Goal: Check status: Check status

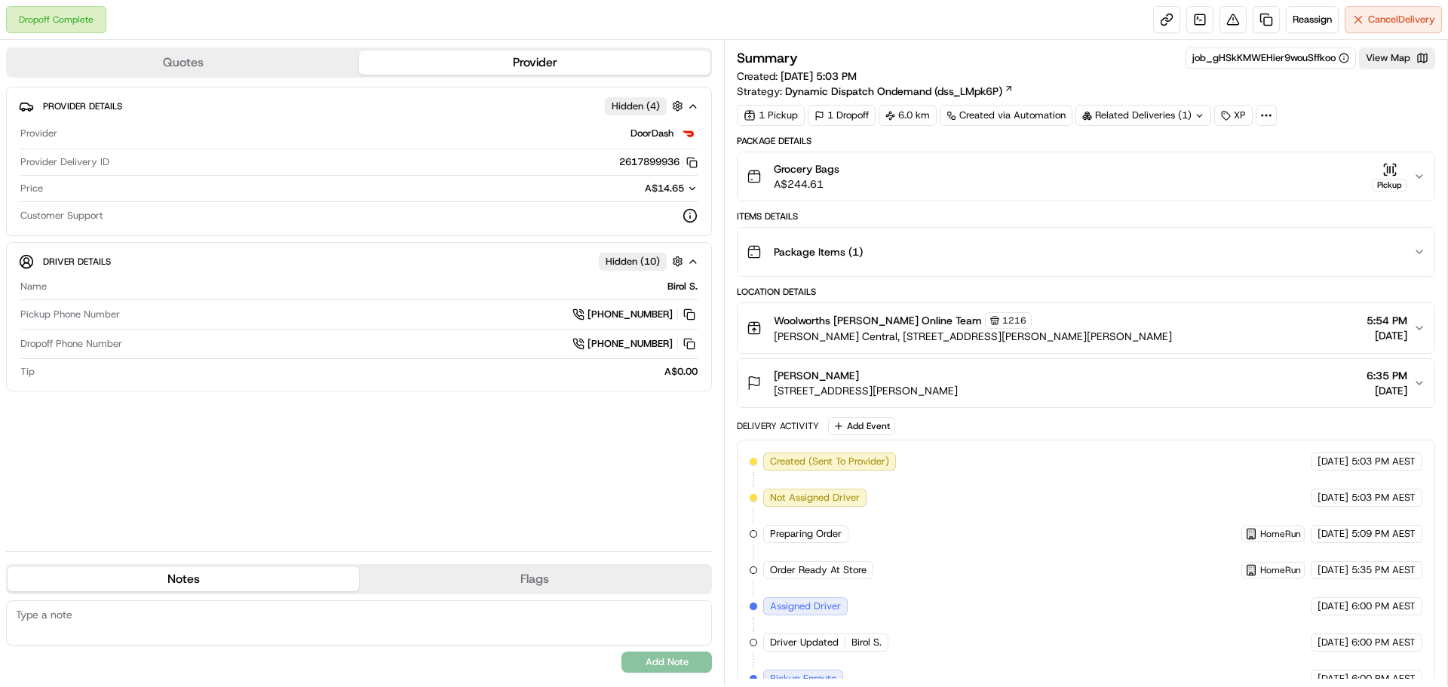
click at [1382, 172] on icon "button" at bounding box center [1389, 169] width 15 height 15
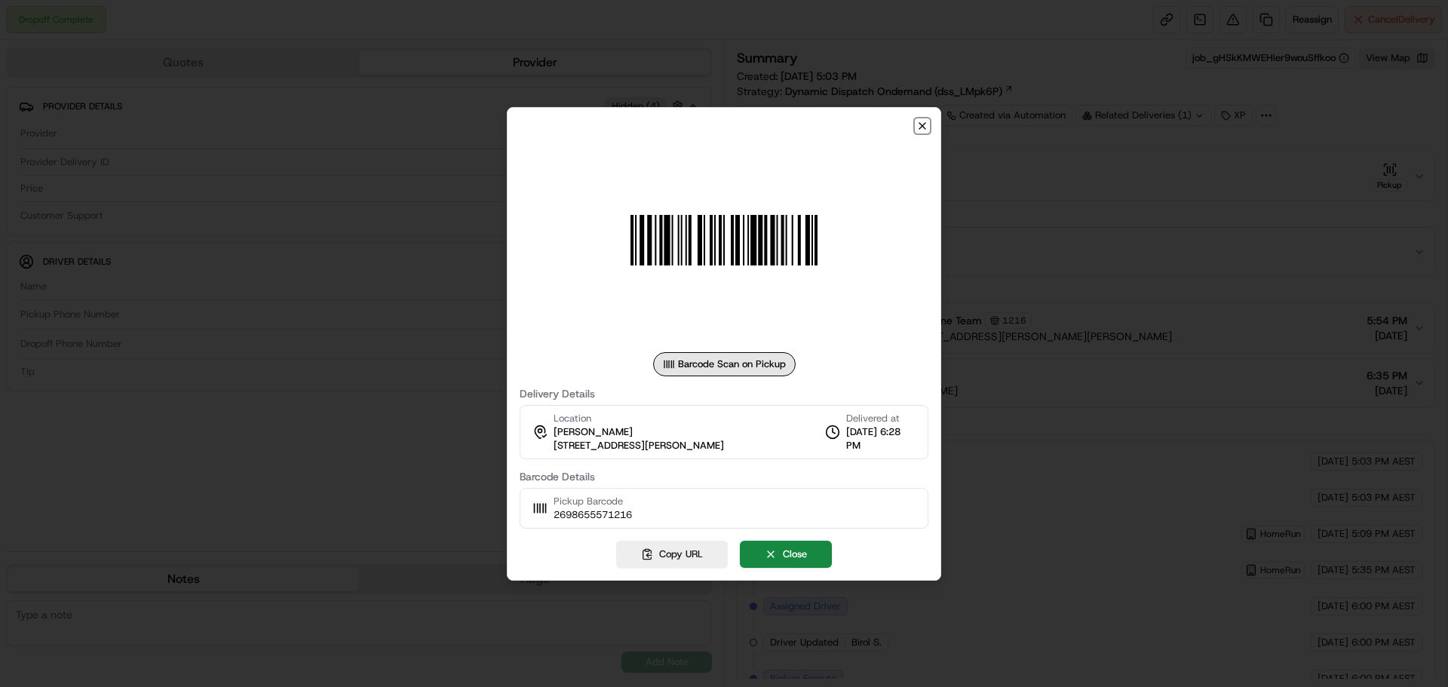
click at [917, 123] on icon "button" at bounding box center [922, 126] width 12 height 12
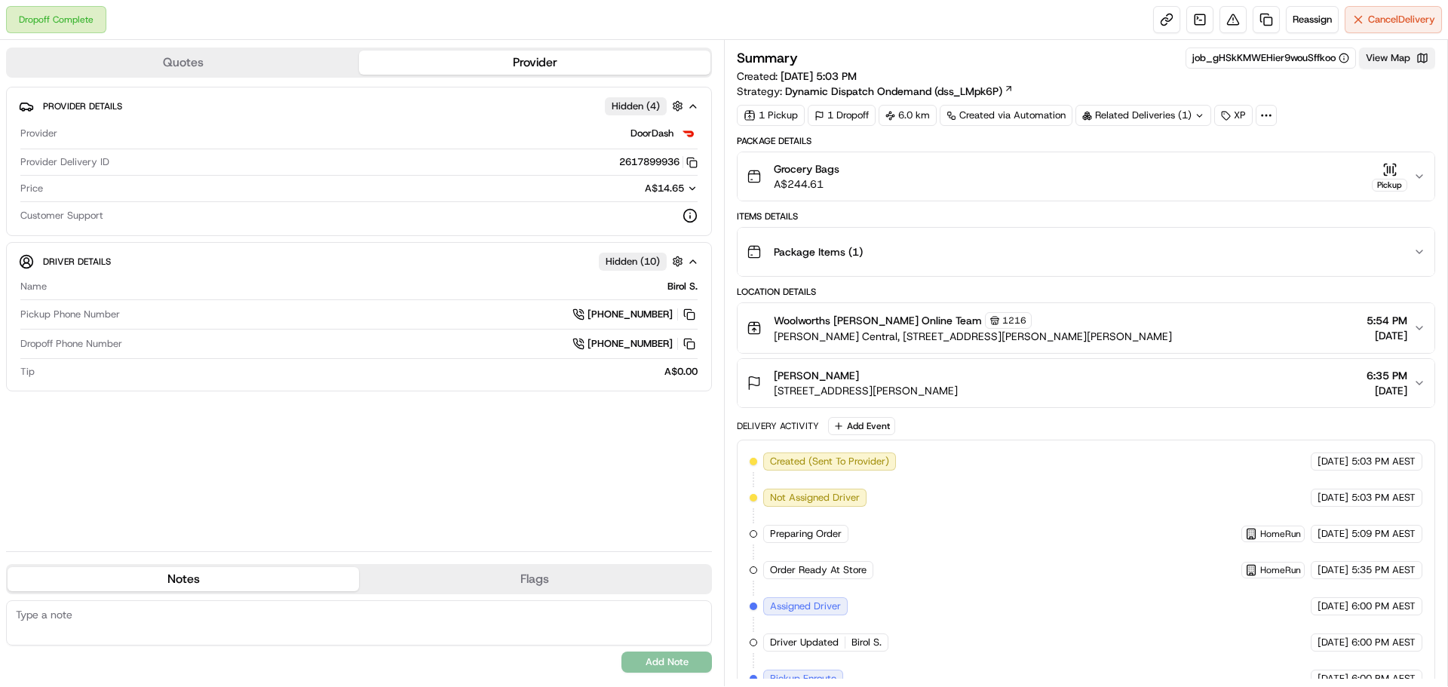
click at [1418, 56] on button "View Map" at bounding box center [1397, 58] width 76 height 21
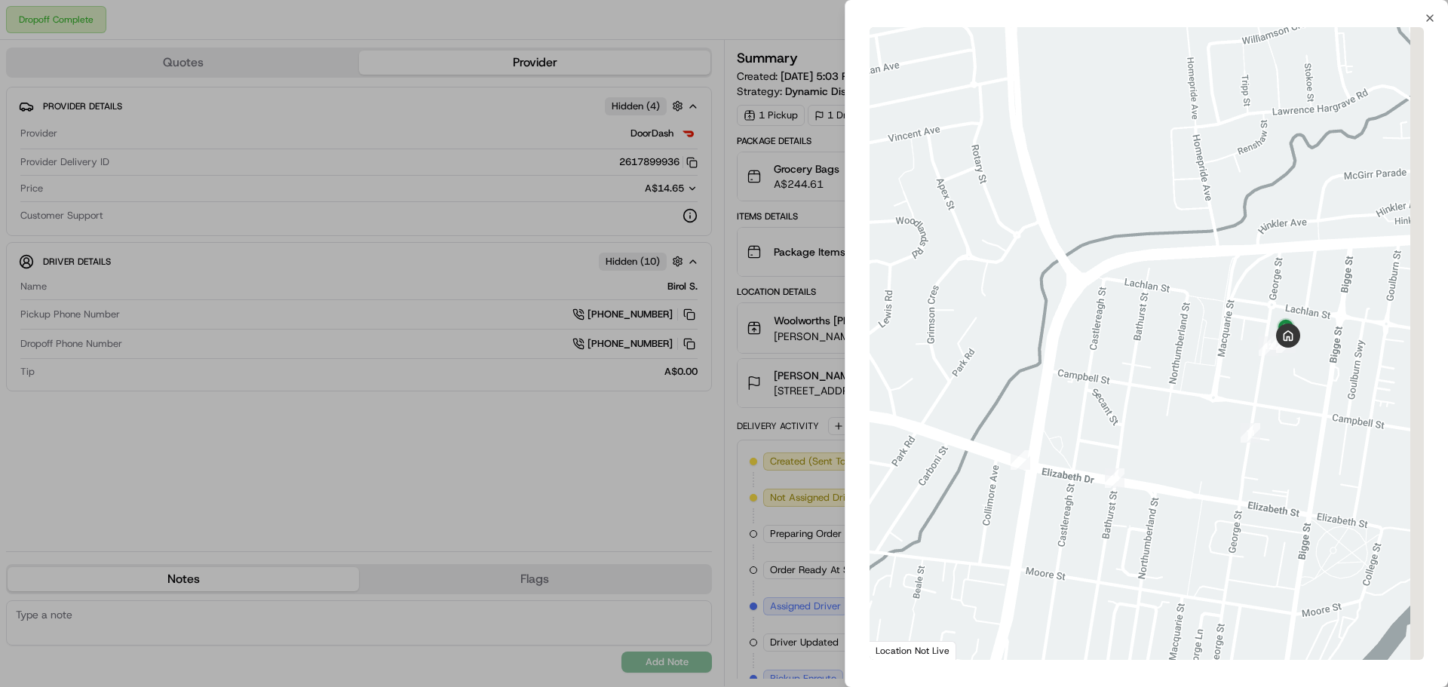
drag, startPoint x: 1363, startPoint y: 357, endPoint x: 1318, endPoint y: 354, distance: 44.6
click at [1240, 358] on div at bounding box center [1147, 343] width 554 height 633
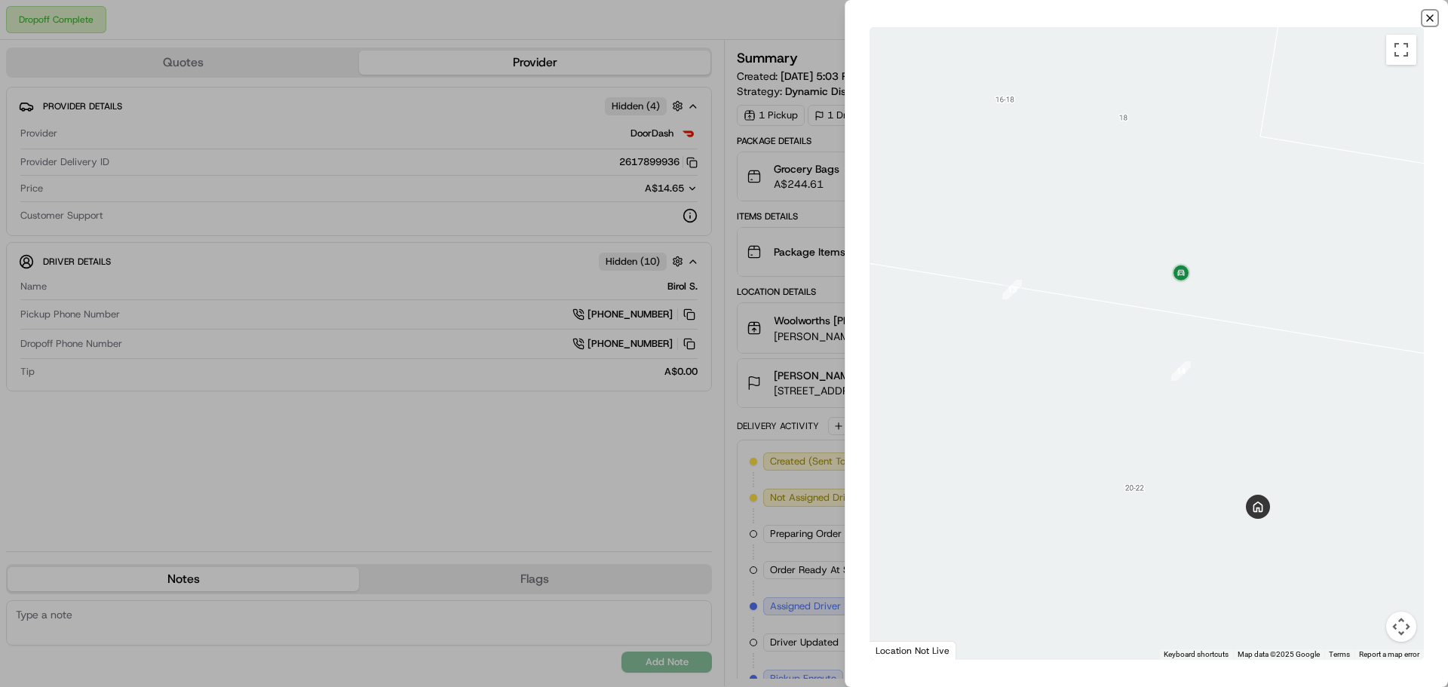
click at [1428, 17] on icon "button" at bounding box center [1430, 18] width 12 height 12
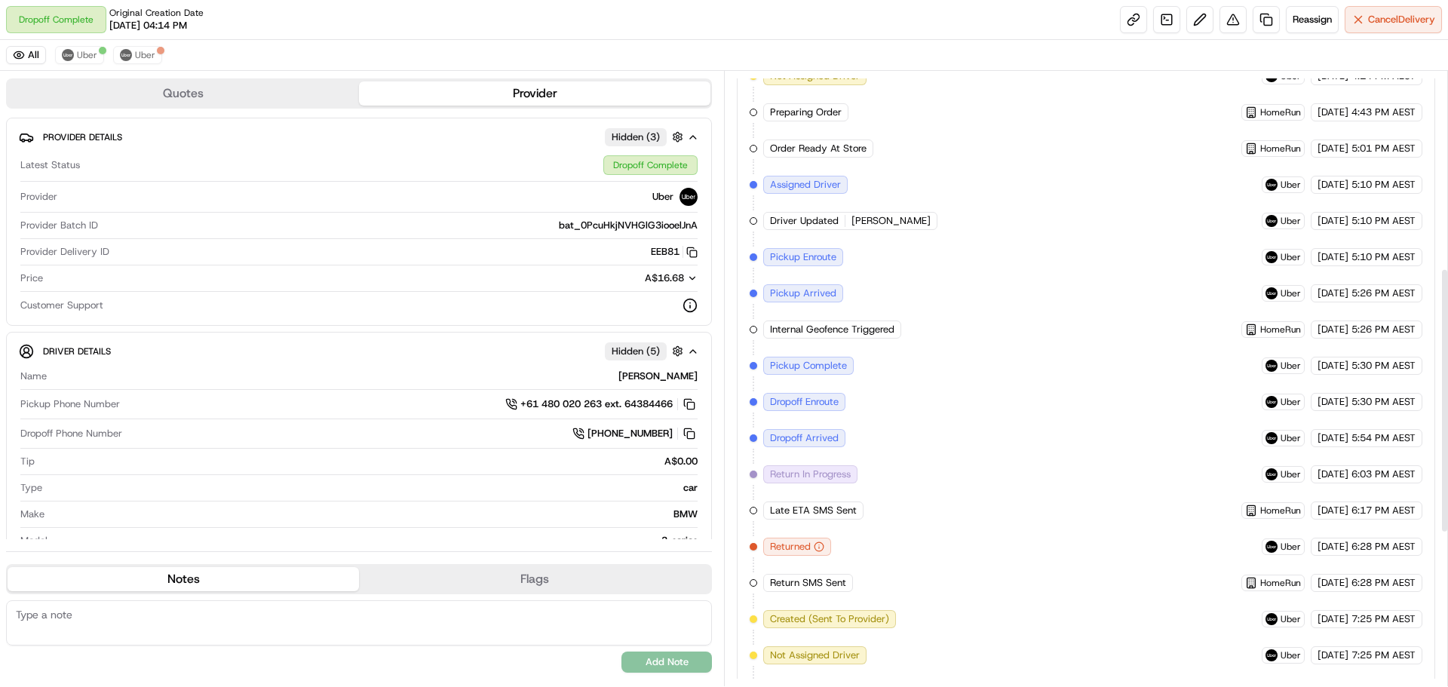
scroll to position [813, 0]
